Goal: Task Accomplishment & Management: Manage account settings

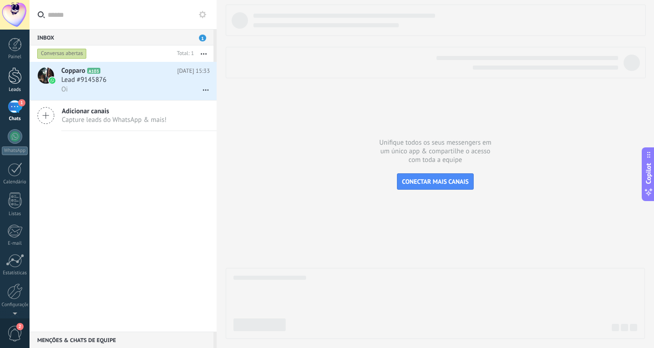
click at [20, 75] on div at bounding box center [15, 75] width 14 height 17
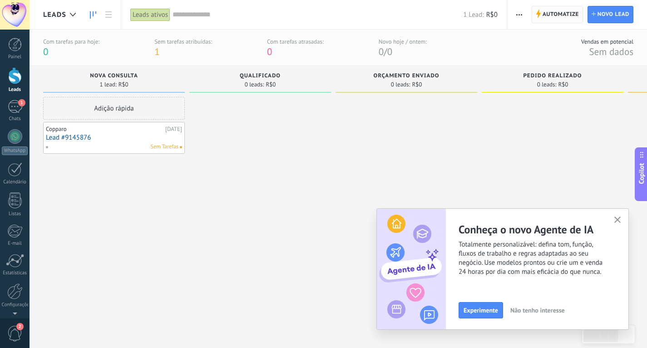
click at [556, 15] on span "Automatize" at bounding box center [561, 14] width 36 height 16
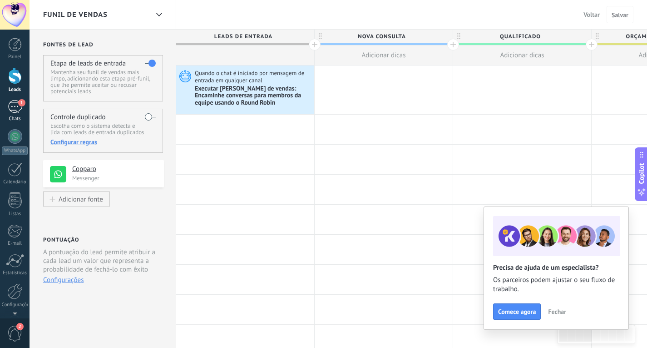
click at [14, 108] on div "1" at bounding box center [15, 106] width 15 height 13
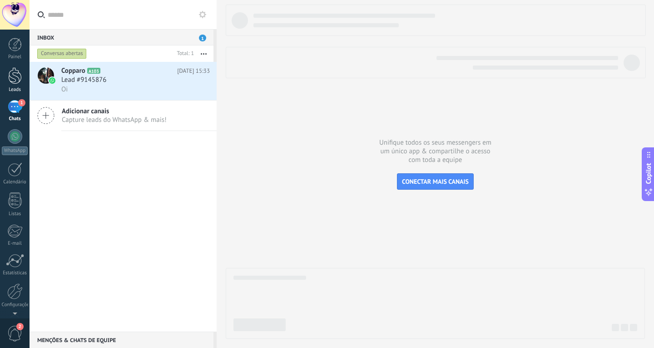
click at [14, 79] on div at bounding box center [15, 75] width 14 height 17
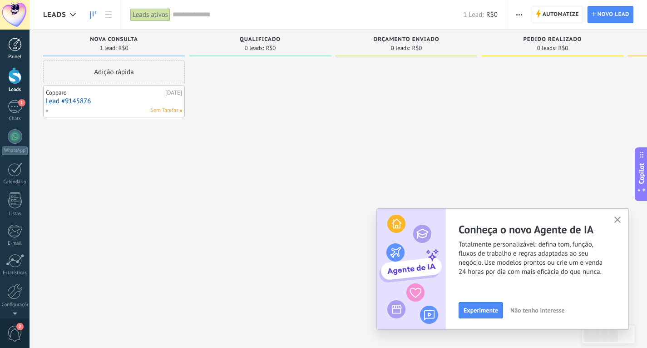
click at [12, 48] on div at bounding box center [15, 45] width 14 height 14
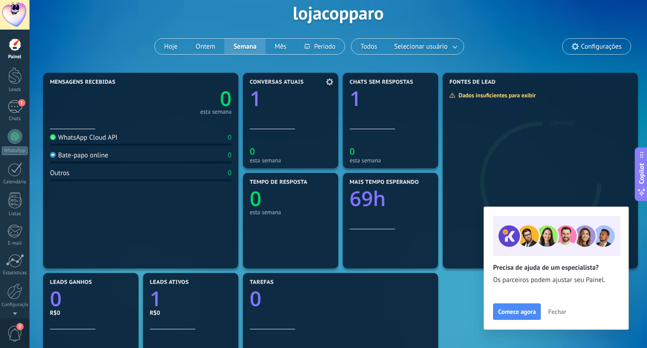
scroll to position [136, 0]
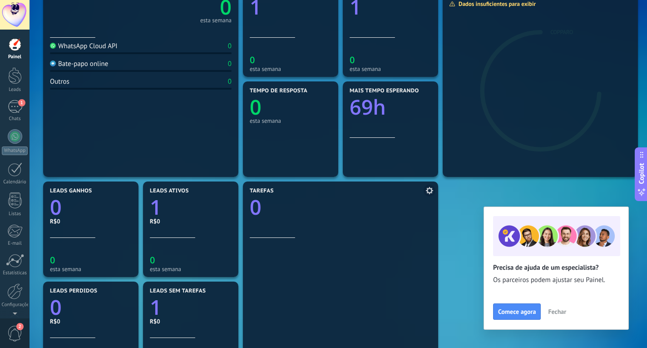
click at [426, 192] on icon at bounding box center [429, 190] width 7 height 7
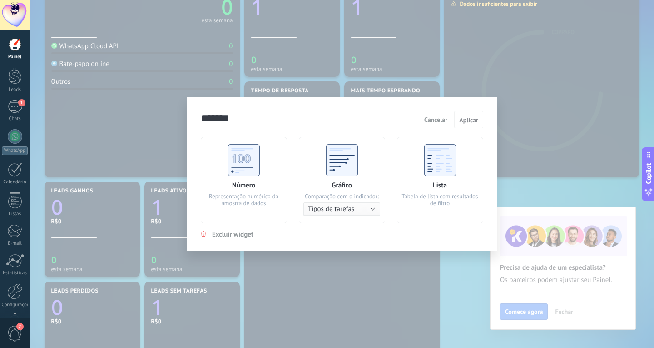
click at [373, 211] on button "Tipos de tarefas" at bounding box center [341, 209] width 77 height 14
click at [363, 207] on span "Gerente responsável" at bounding box center [342, 209] width 89 height 9
click at [469, 125] on button "Aplicar" at bounding box center [468, 119] width 29 height 17
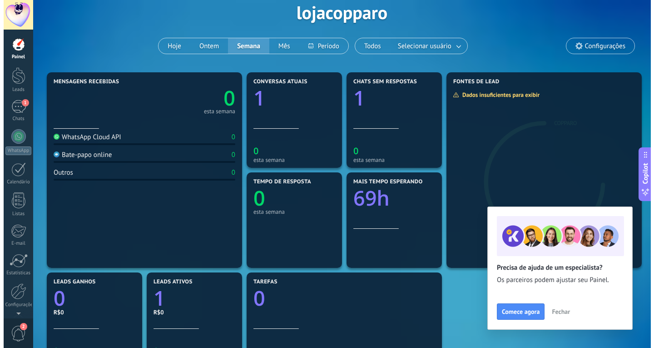
scroll to position [0, 0]
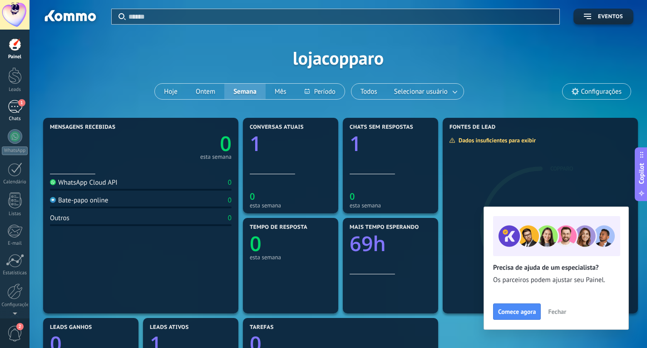
click at [8, 107] on div "1" at bounding box center [15, 106] width 15 height 13
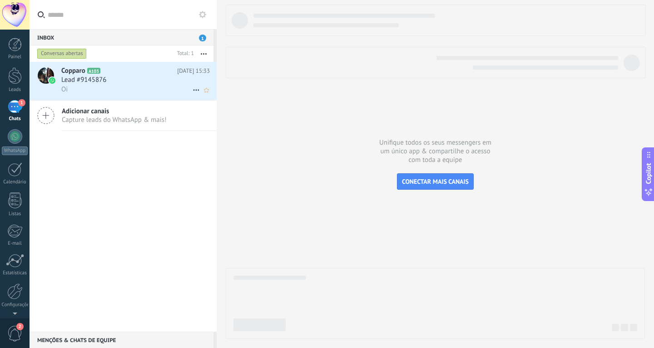
click at [191, 90] on icon at bounding box center [196, 90] width 11 height 11
click at [135, 87] on div at bounding box center [327, 174] width 654 height 348
click at [135, 87] on div "Oi" at bounding box center [135, 90] width 149 height 10
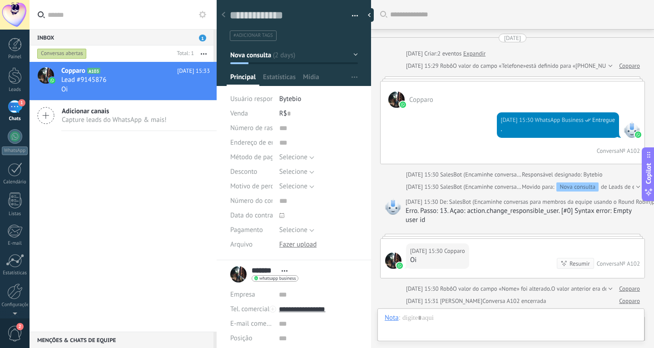
scroll to position [182, 0]
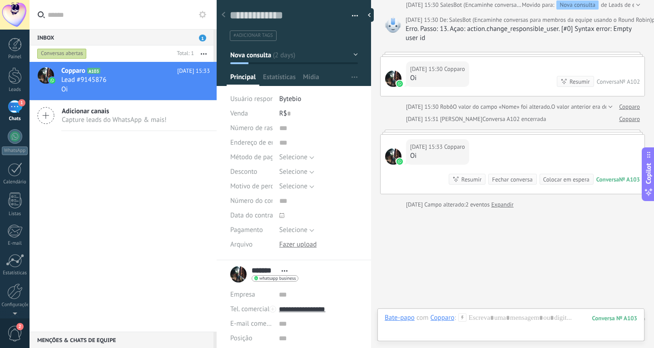
click at [505, 181] on div "Fechar conversa" at bounding box center [512, 179] width 40 height 9
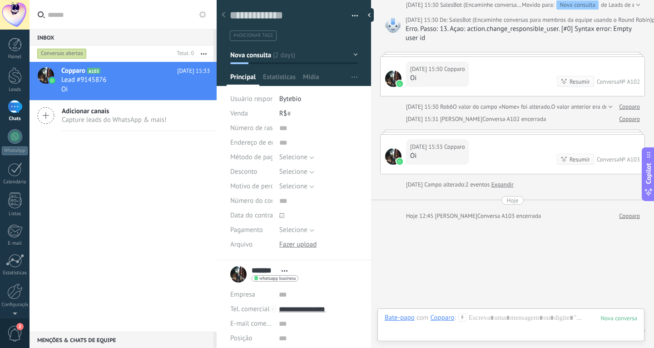
scroll to position [213, 0]
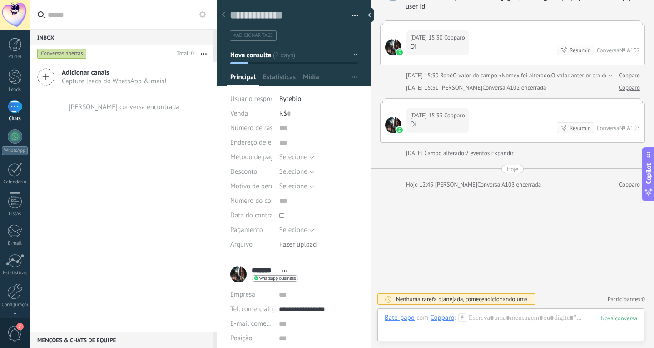
click at [439, 317] on div "Copparo" at bounding box center [443, 317] width 24 height 8
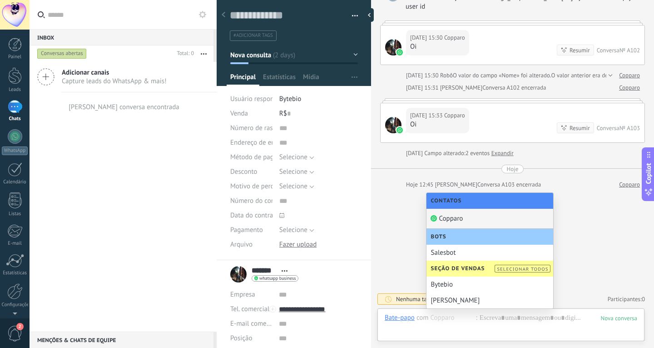
click at [379, 219] on div "Buscar Carregar mais 03/10/2025 03/10/2025 Criar: 2 eventos Expandir 03/10/2025…" at bounding box center [512, 67] width 283 height 561
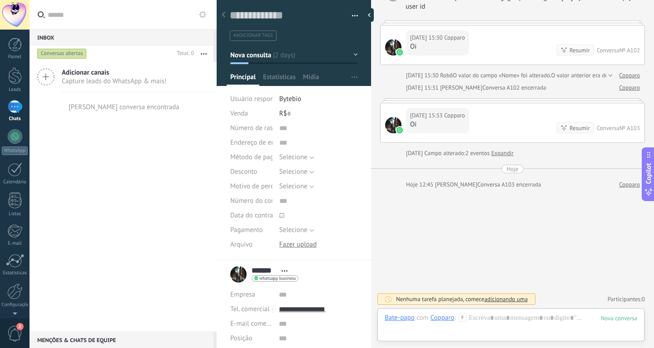
click at [289, 99] on span "Bytebio" at bounding box center [290, 98] width 22 height 9
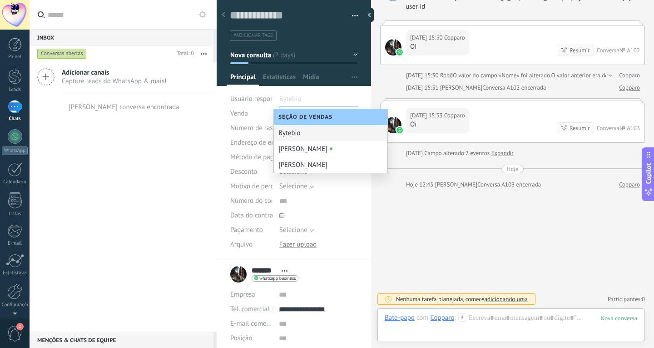
click at [173, 118] on div "[PERSON_NAME] conversa encontrada" at bounding box center [123, 106] width 187 height 29
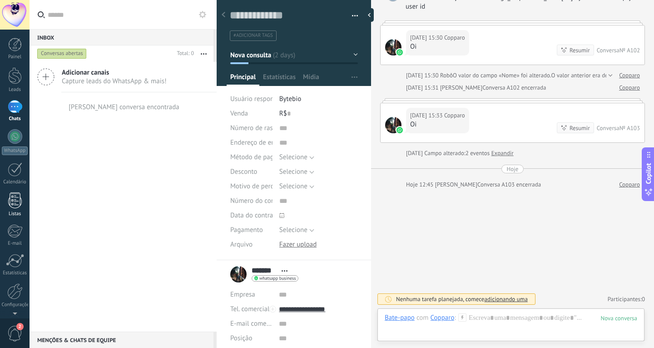
click at [13, 199] on div at bounding box center [15, 200] width 14 height 16
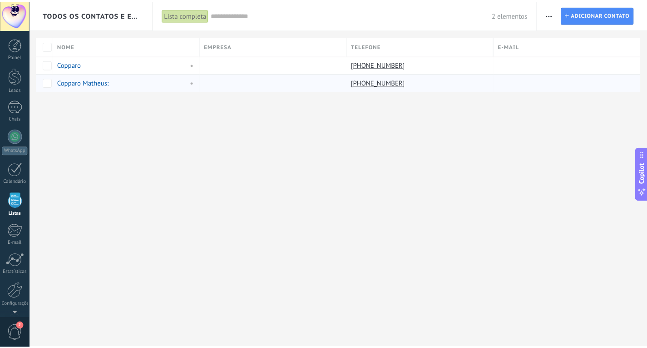
scroll to position [24, 0]
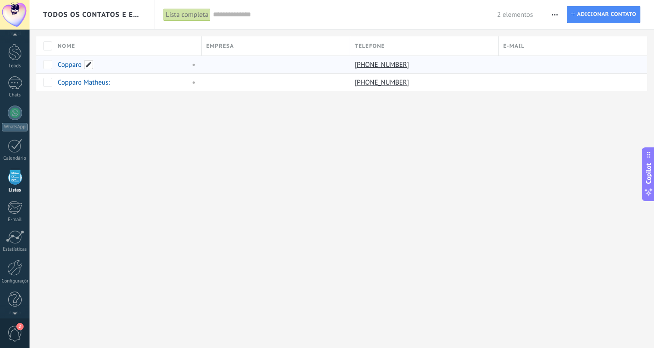
click at [86, 65] on span at bounding box center [88, 64] width 9 height 9
click at [91, 65] on input "text" at bounding box center [99, 65] width 33 height 15
click at [80, 66] on input "*******" at bounding box center [69, 65] width 24 height 15
click at [84, 66] on input "**********" at bounding box center [76, 65] width 39 height 15
type input "**********"
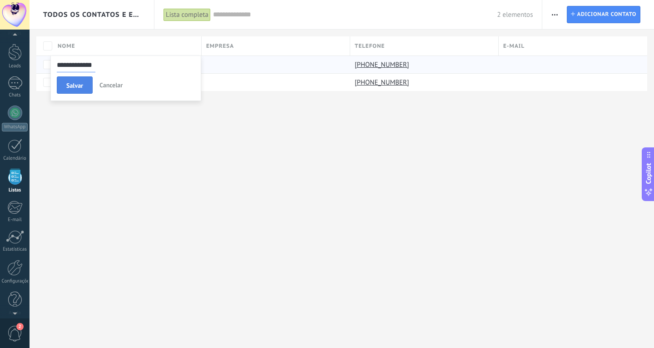
click at [79, 81] on button "Salvar" at bounding box center [75, 84] width 36 height 17
click at [607, 19] on span "Adicionar contato" at bounding box center [607, 14] width 60 height 16
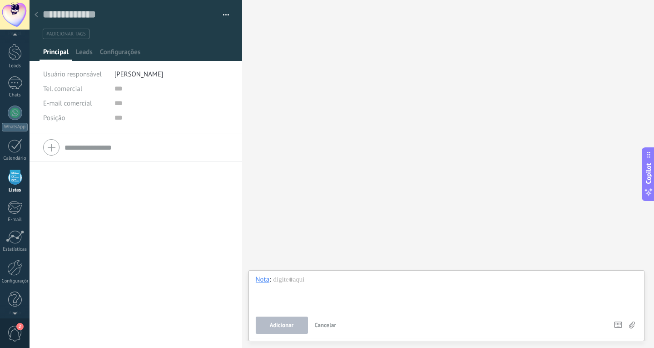
click at [150, 75] on span "[PERSON_NAME]" at bounding box center [138, 74] width 49 height 9
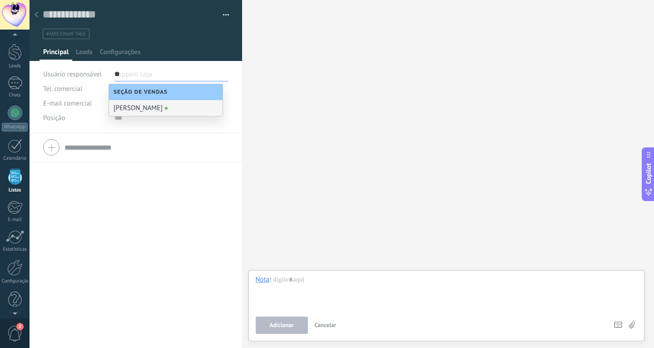
type input "*"
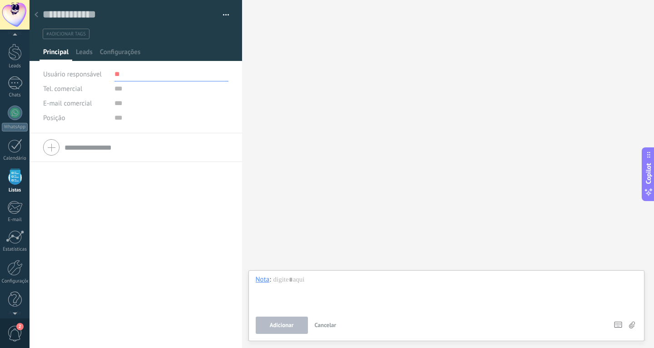
type input "*"
click at [36, 15] on use at bounding box center [37, 14] width 4 height 5
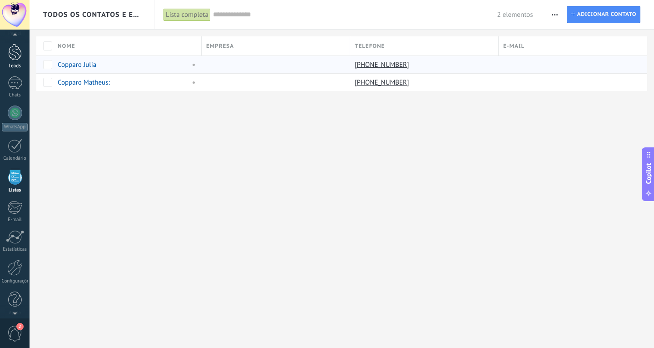
click at [15, 57] on div at bounding box center [15, 52] width 14 height 17
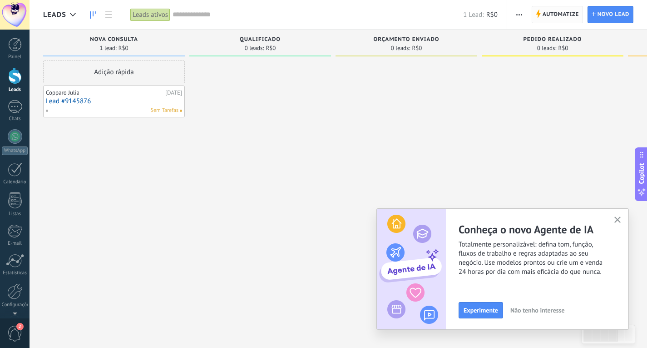
click at [555, 15] on span "Automatize" at bounding box center [561, 14] width 36 height 16
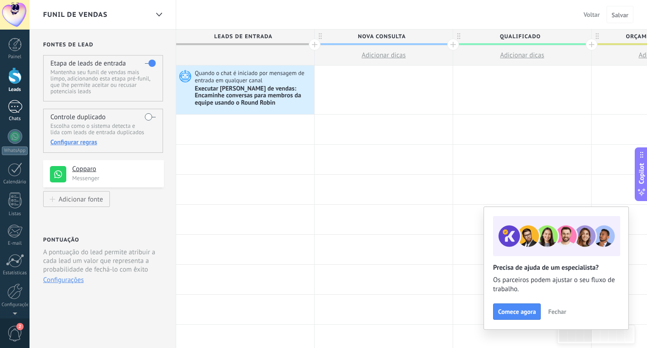
click at [12, 110] on div "1" at bounding box center [15, 106] width 15 height 13
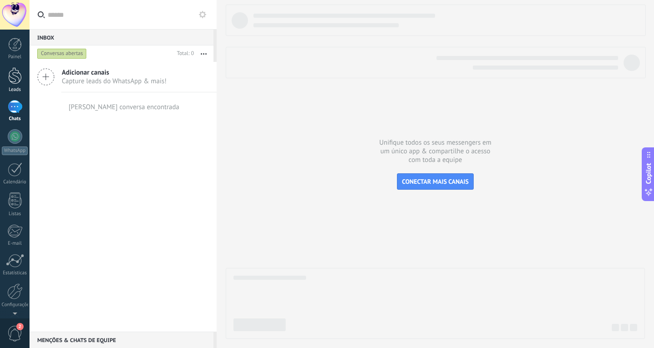
click at [14, 73] on div at bounding box center [15, 75] width 14 height 17
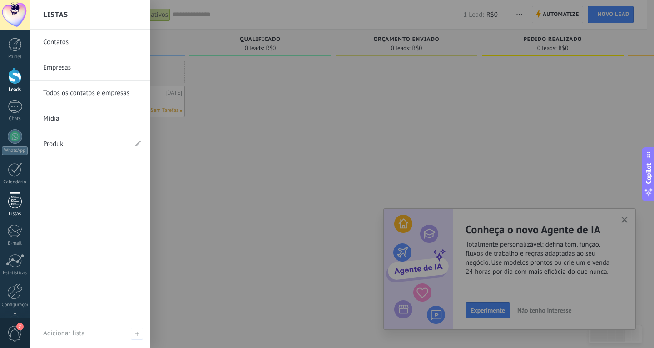
click at [17, 204] on div at bounding box center [15, 200] width 14 height 16
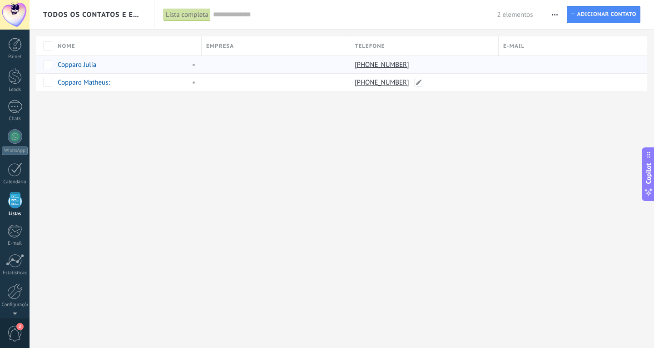
scroll to position [24, 0]
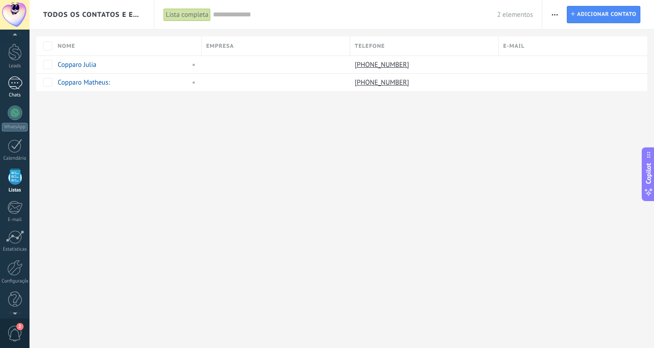
click at [13, 79] on div "1" at bounding box center [15, 82] width 15 height 13
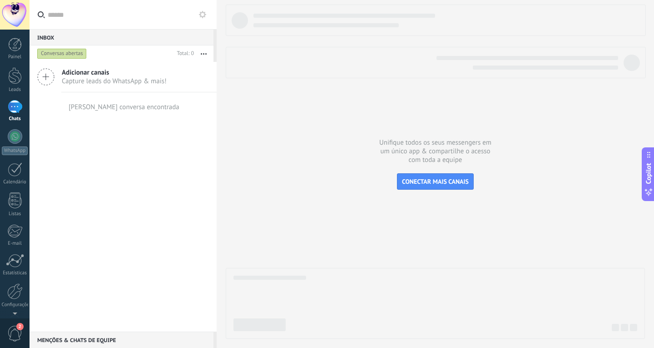
click at [17, 110] on div "1" at bounding box center [15, 106] width 15 height 13
click at [10, 75] on div at bounding box center [15, 75] width 14 height 17
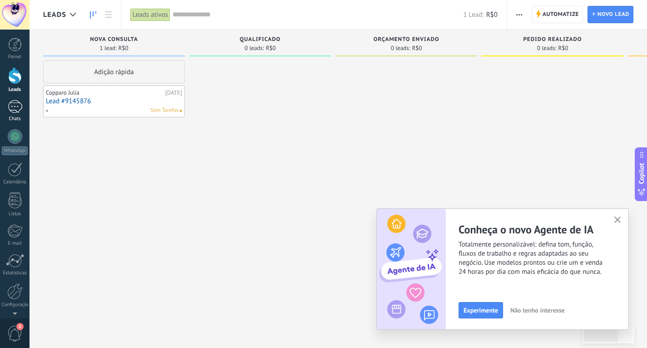
click at [19, 108] on div at bounding box center [15, 106] width 15 height 13
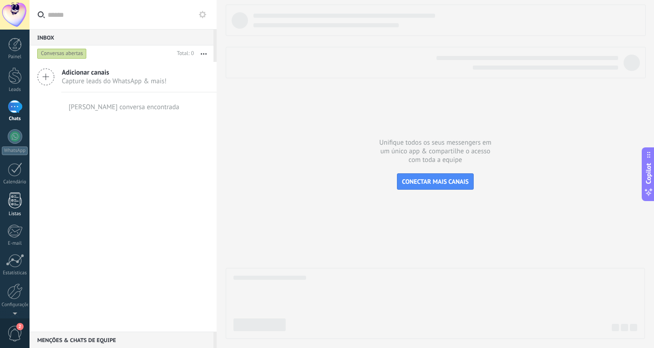
click at [17, 203] on div at bounding box center [15, 200] width 14 height 16
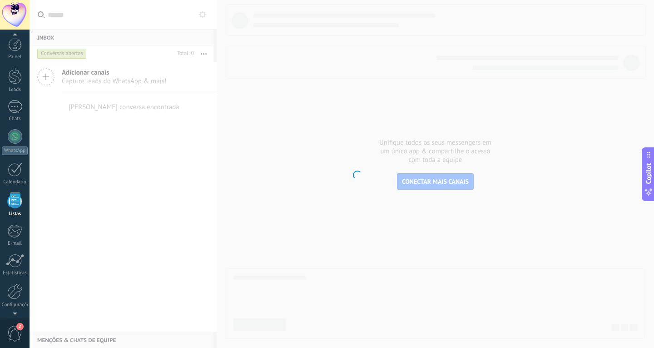
scroll to position [24, 0]
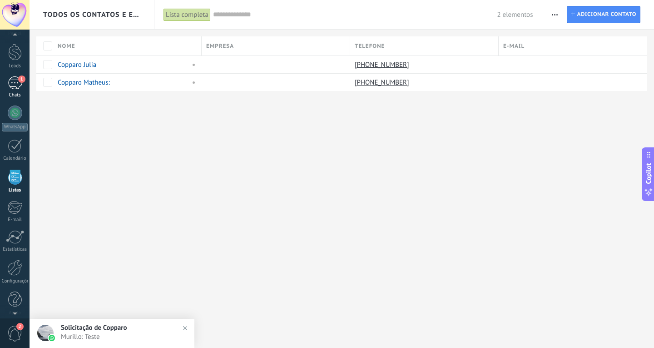
click at [13, 79] on div "1" at bounding box center [15, 82] width 15 height 13
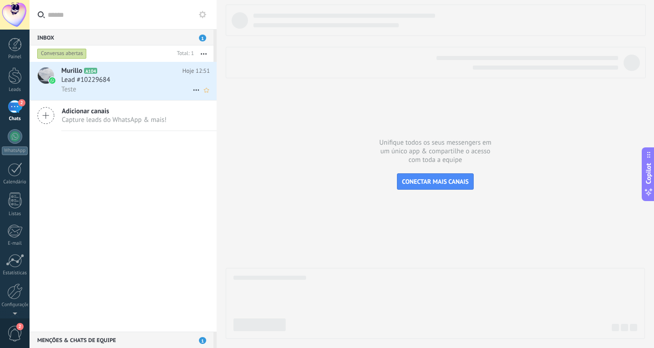
click at [137, 79] on div "Lead #10229684" at bounding box center [135, 79] width 149 height 9
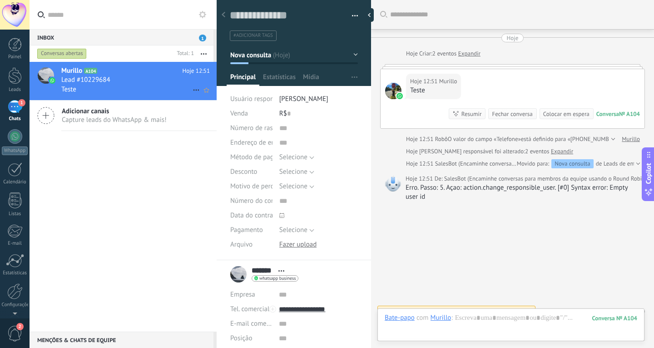
scroll to position [14, 0]
click at [551, 152] on link "Expandir" at bounding box center [562, 151] width 22 height 9
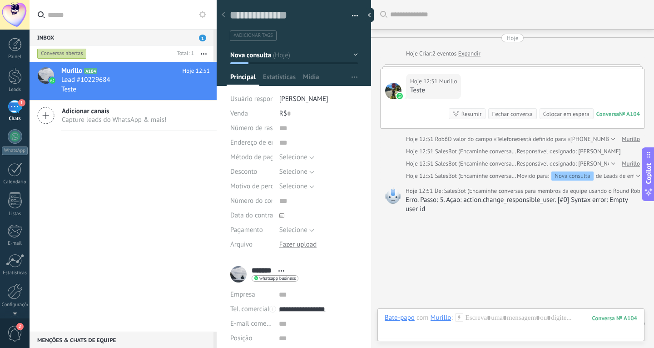
scroll to position [25, 0]
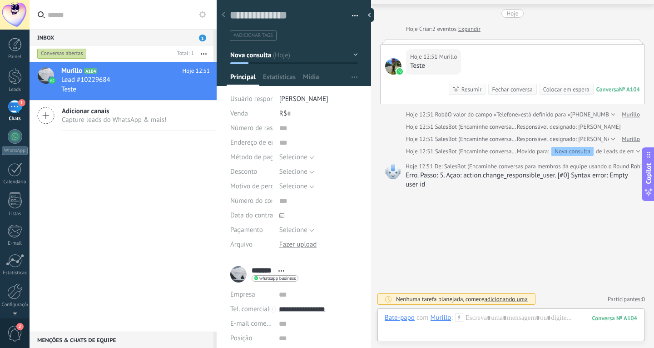
click at [609, 139] on div at bounding box center [612, 138] width 6 height 9
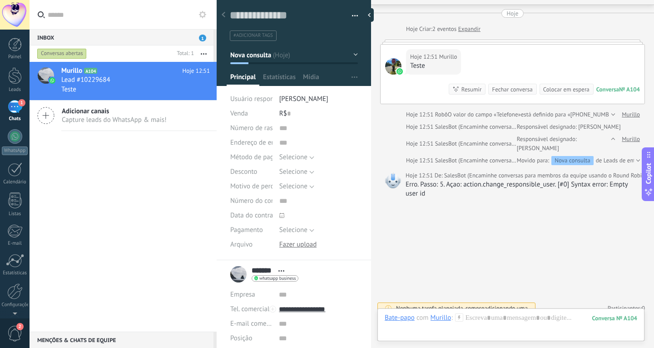
click at [621, 160] on div "Movido para: Nova consulta de Leads de entrada" at bounding box center [582, 160] width 130 height 9
